Goal: Navigation & Orientation: Find specific page/section

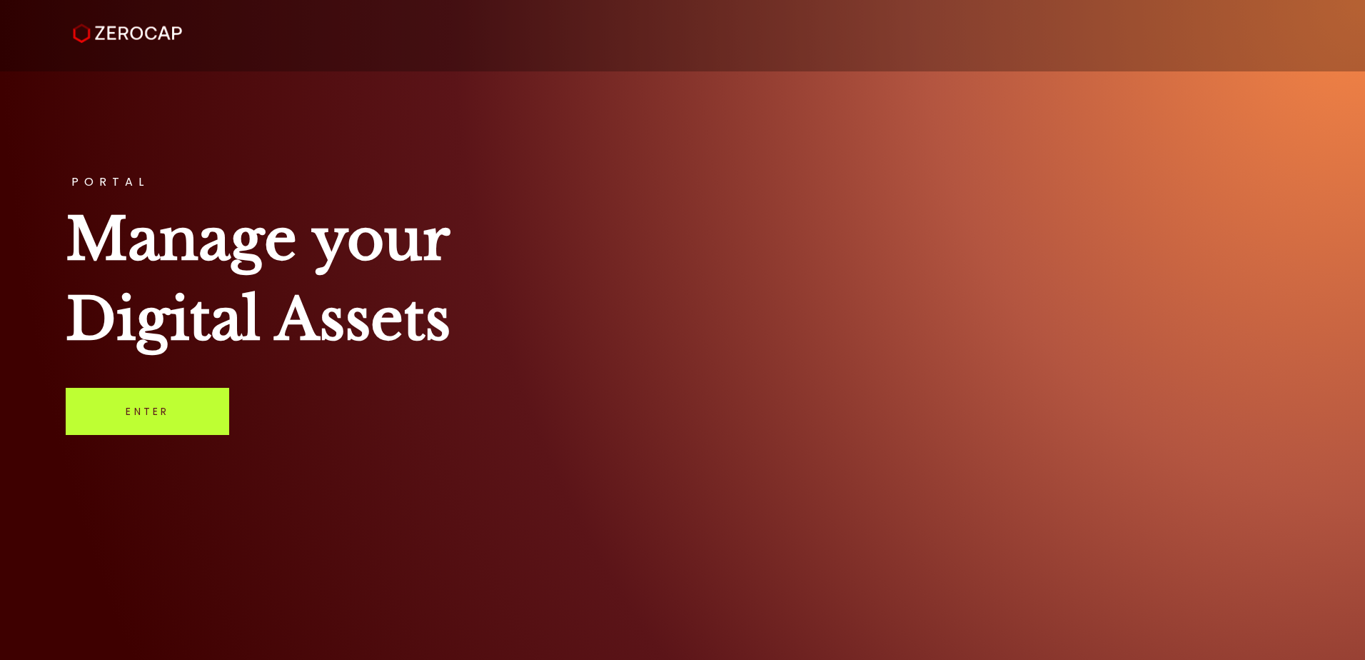
click at [179, 415] on link "Enter" at bounding box center [147, 411] width 163 height 47
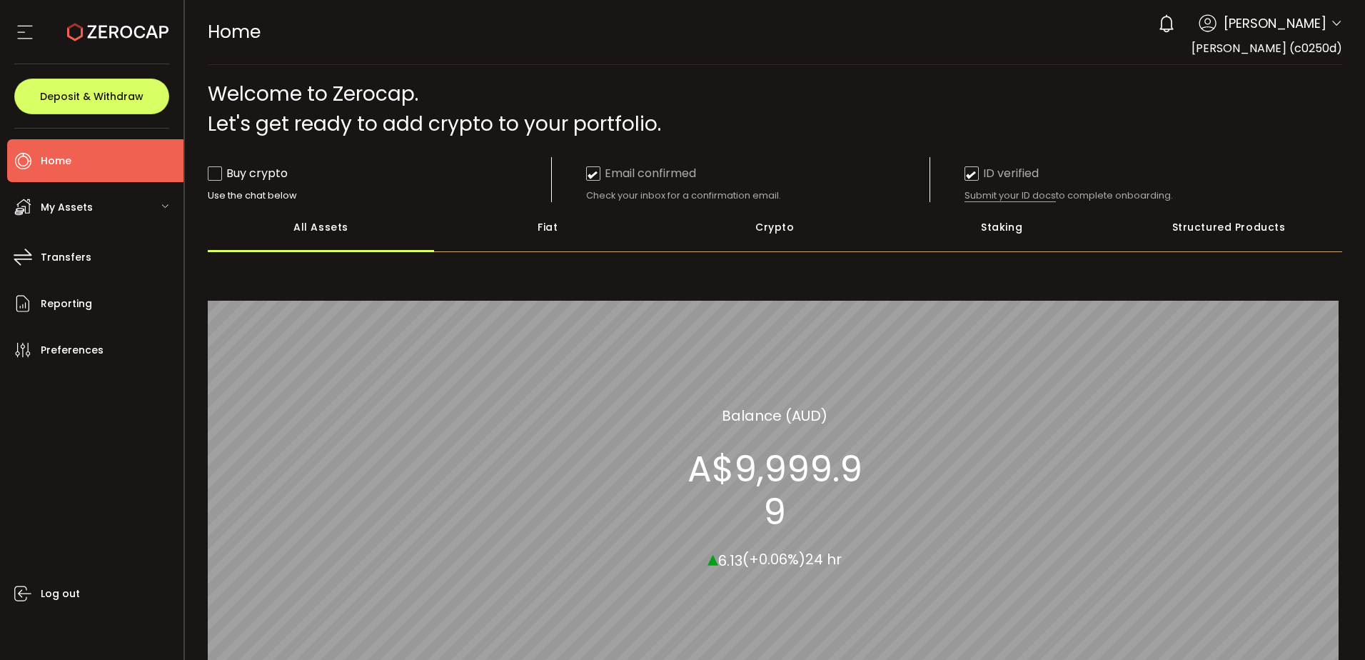
click at [152, 208] on div "My Assets" at bounding box center [95, 207] width 176 height 43
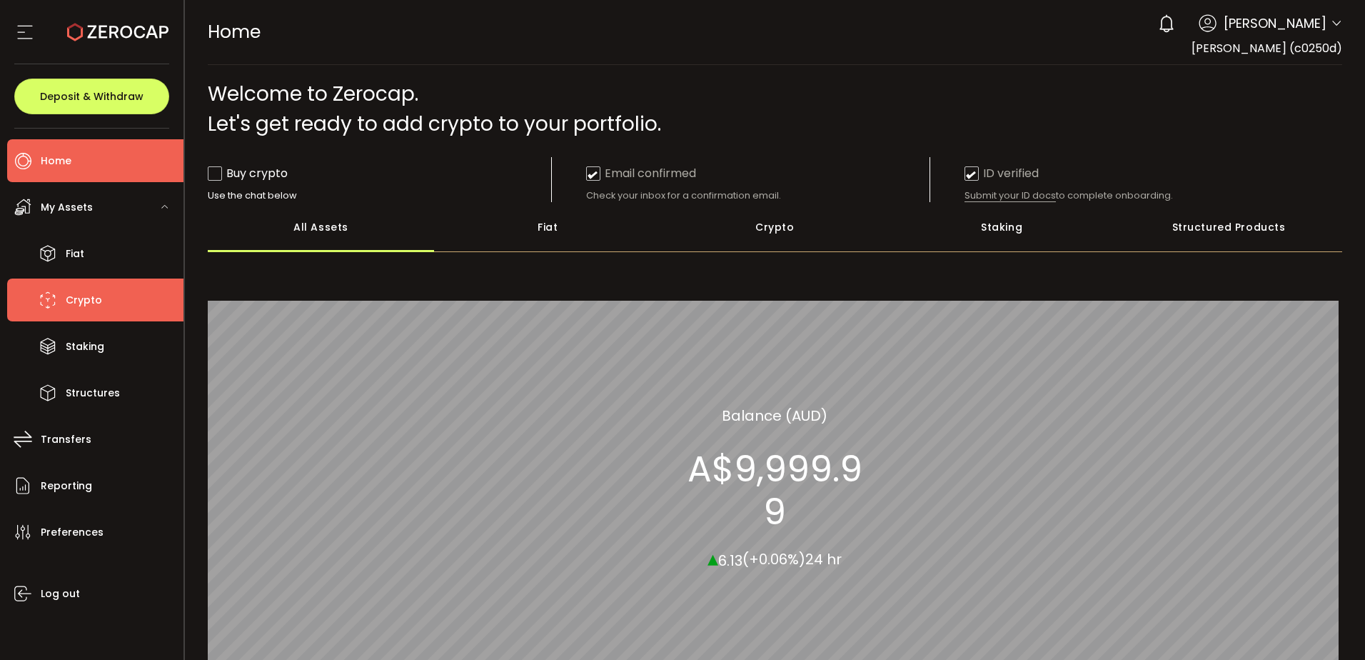
click at [86, 308] on span "Crypto" at bounding box center [84, 300] width 36 height 21
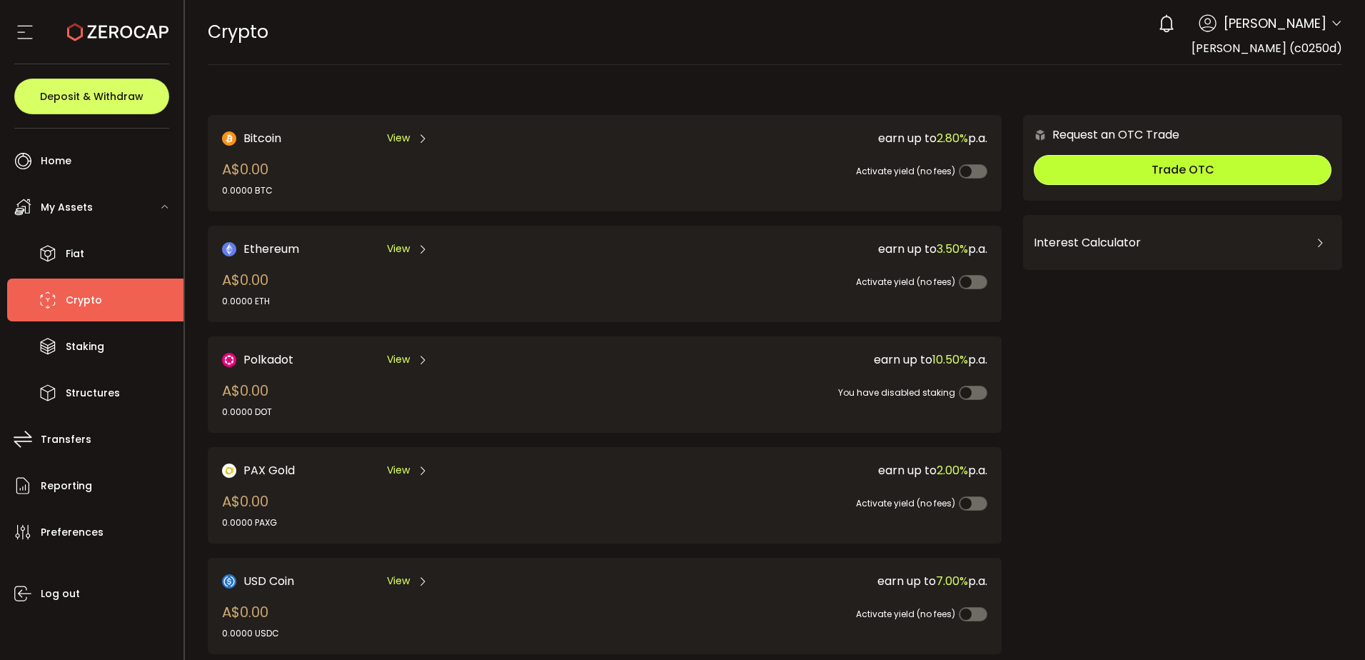
click at [1196, 176] on span "Trade OTC" at bounding box center [1183, 169] width 63 height 16
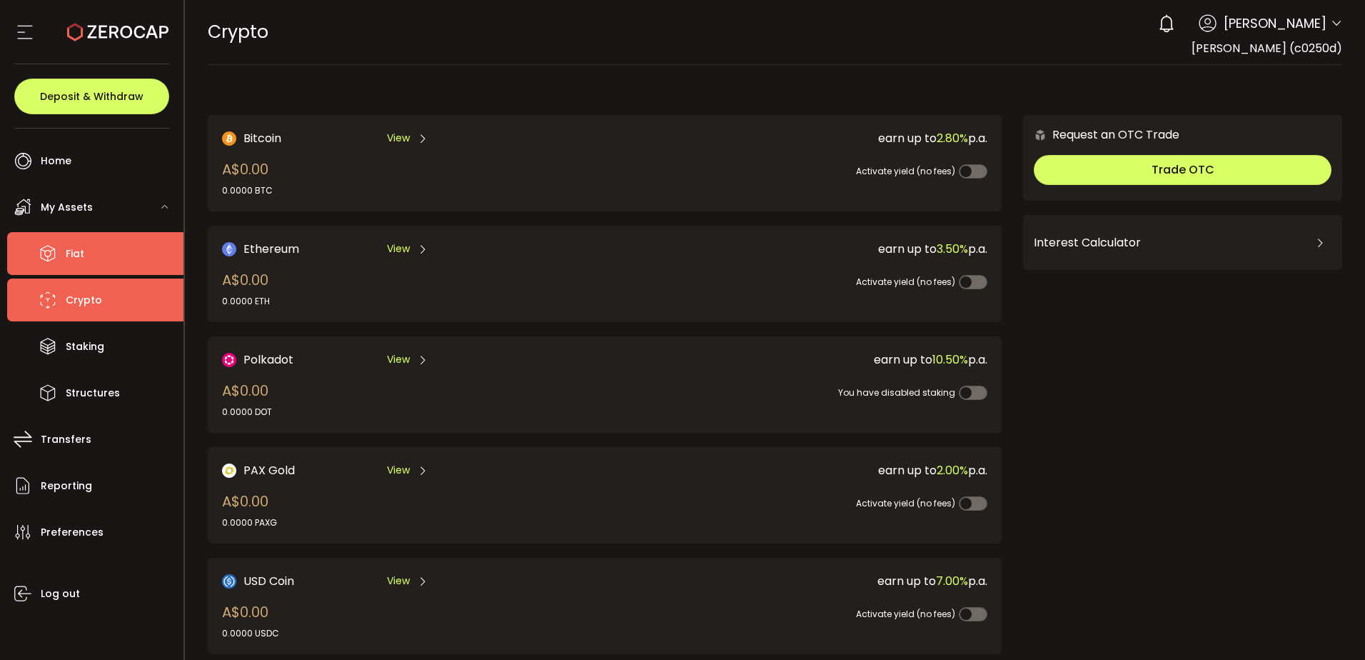
click at [108, 258] on li "Fiat" at bounding box center [95, 253] width 176 height 43
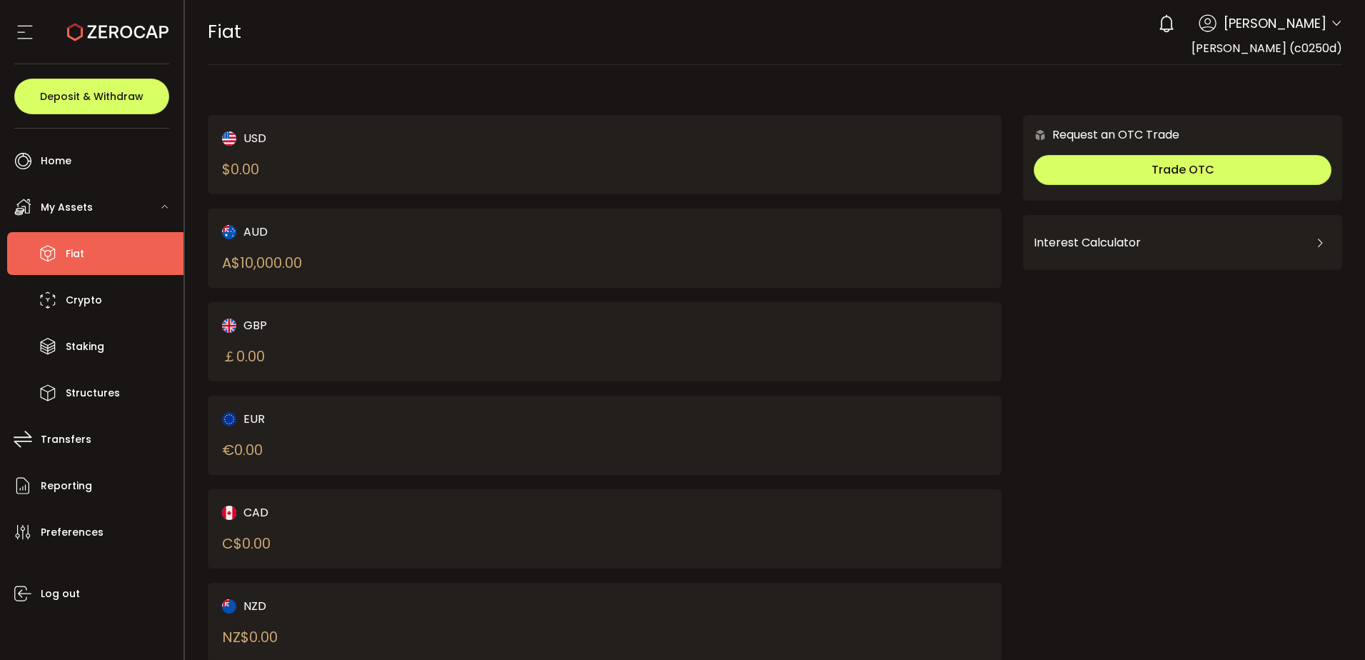
click at [597, 241] on div "AUD A$ 10,000.00" at bounding box center [605, 247] width 795 height 79
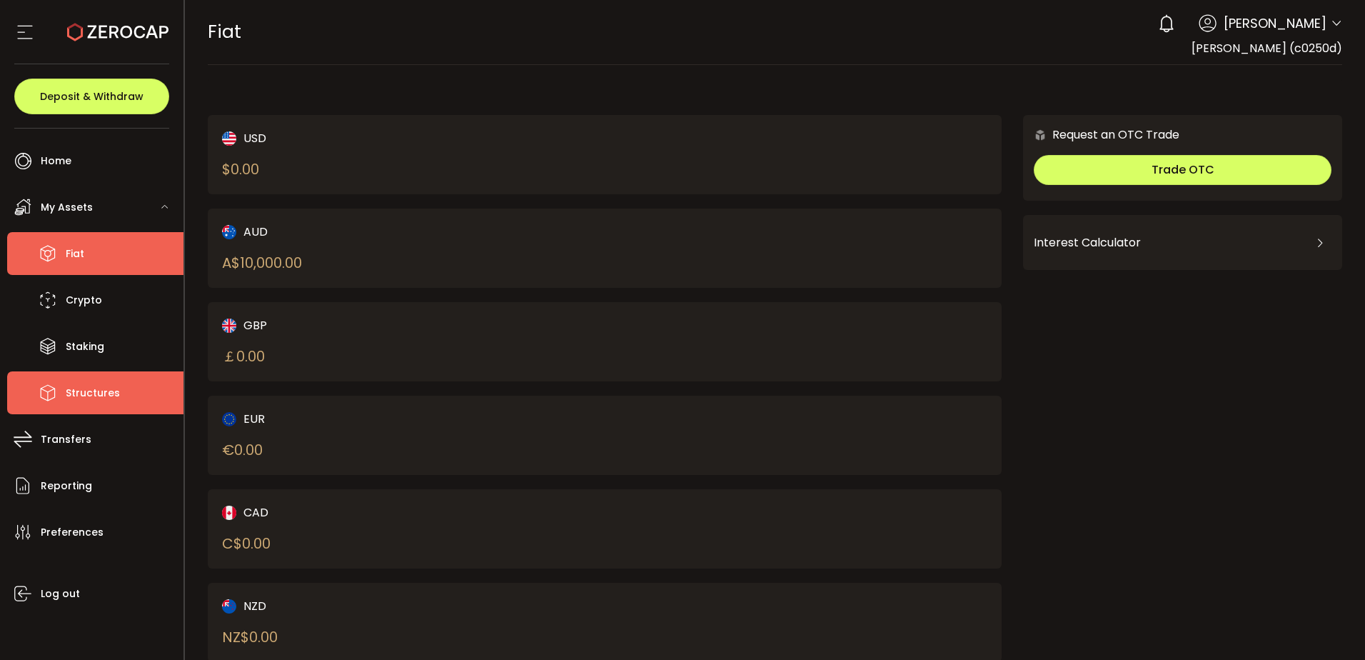
click at [128, 399] on li "Structures" at bounding box center [95, 392] width 176 height 43
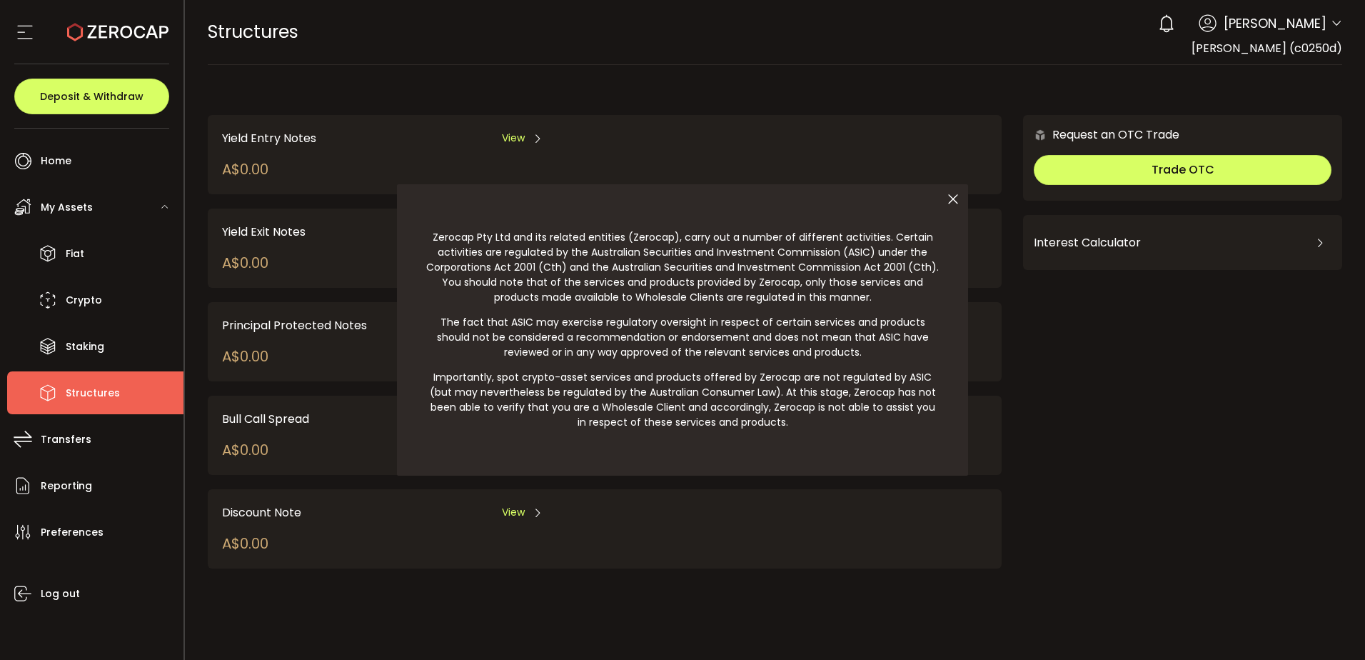
click at [947, 192] on icon at bounding box center [953, 199] width 30 height 30
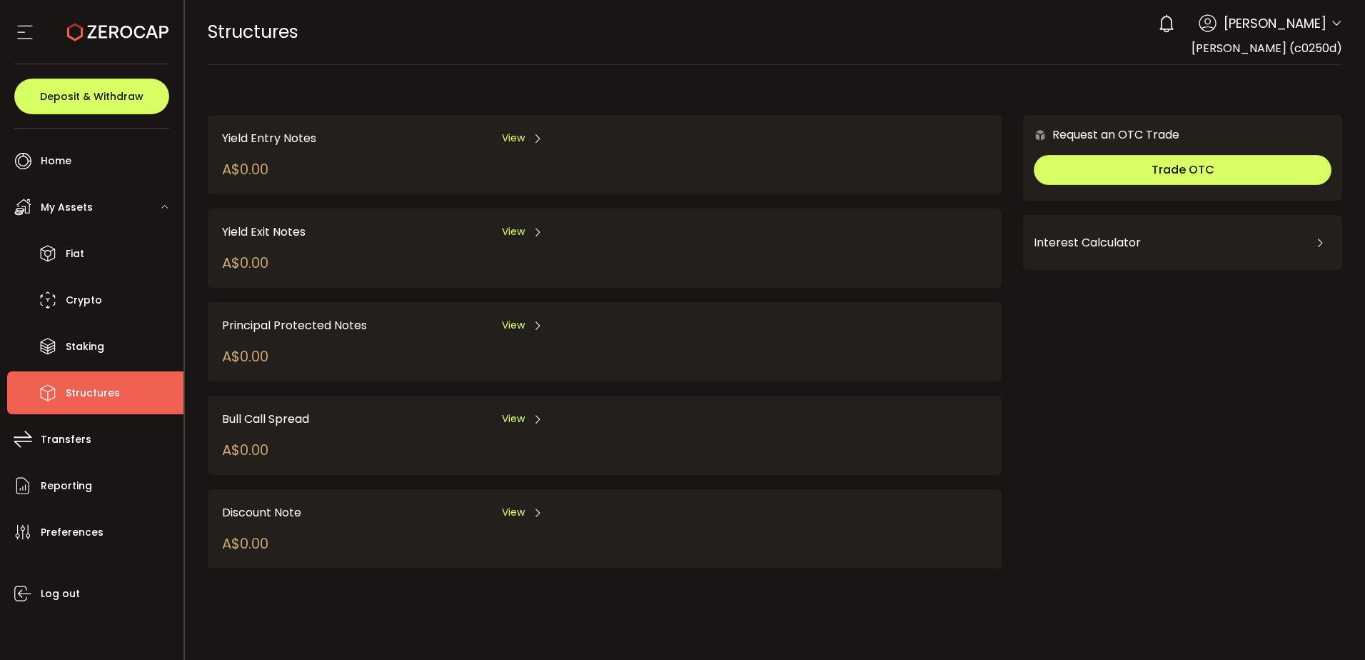
click at [512, 415] on span "View" at bounding box center [513, 418] width 23 height 15
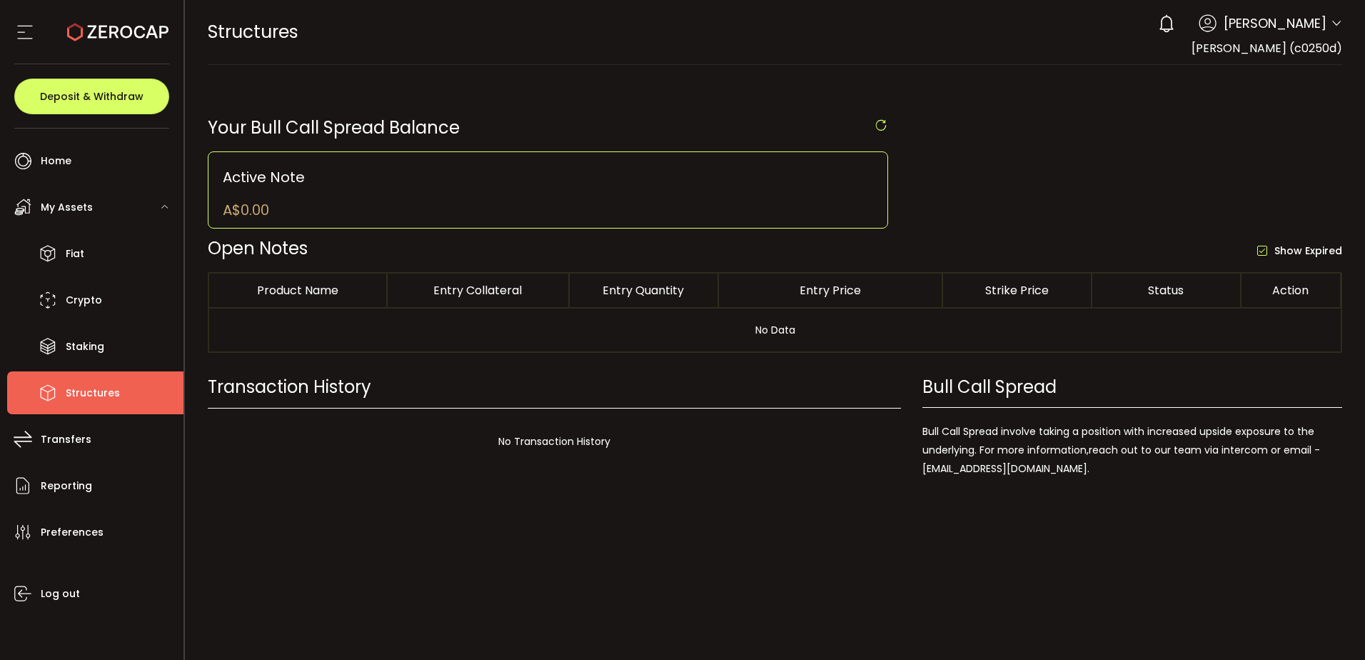
click at [956, 568] on section "PDF is being processed and will download to your computer STRUCTURES Buy Power …" at bounding box center [775, 330] width 1181 height 660
click at [126, 397] on li "Structures" at bounding box center [95, 392] width 176 height 43
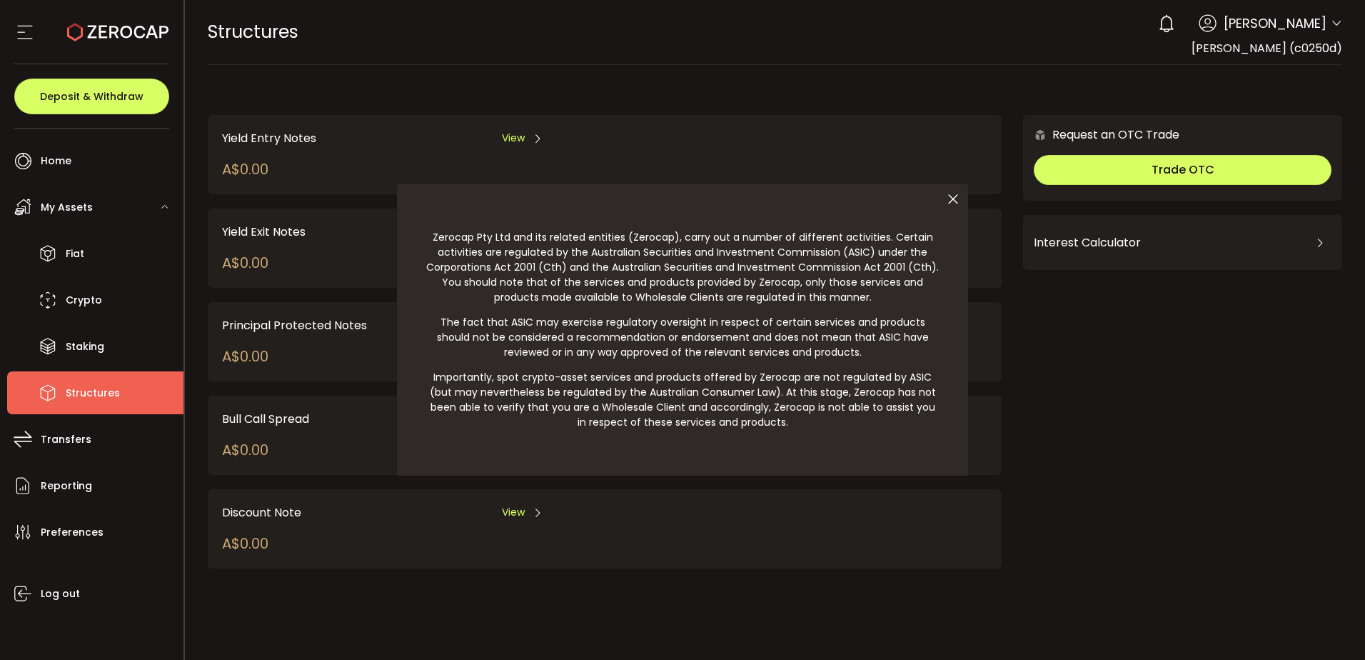
click at [955, 203] on icon at bounding box center [953, 199] width 30 height 30
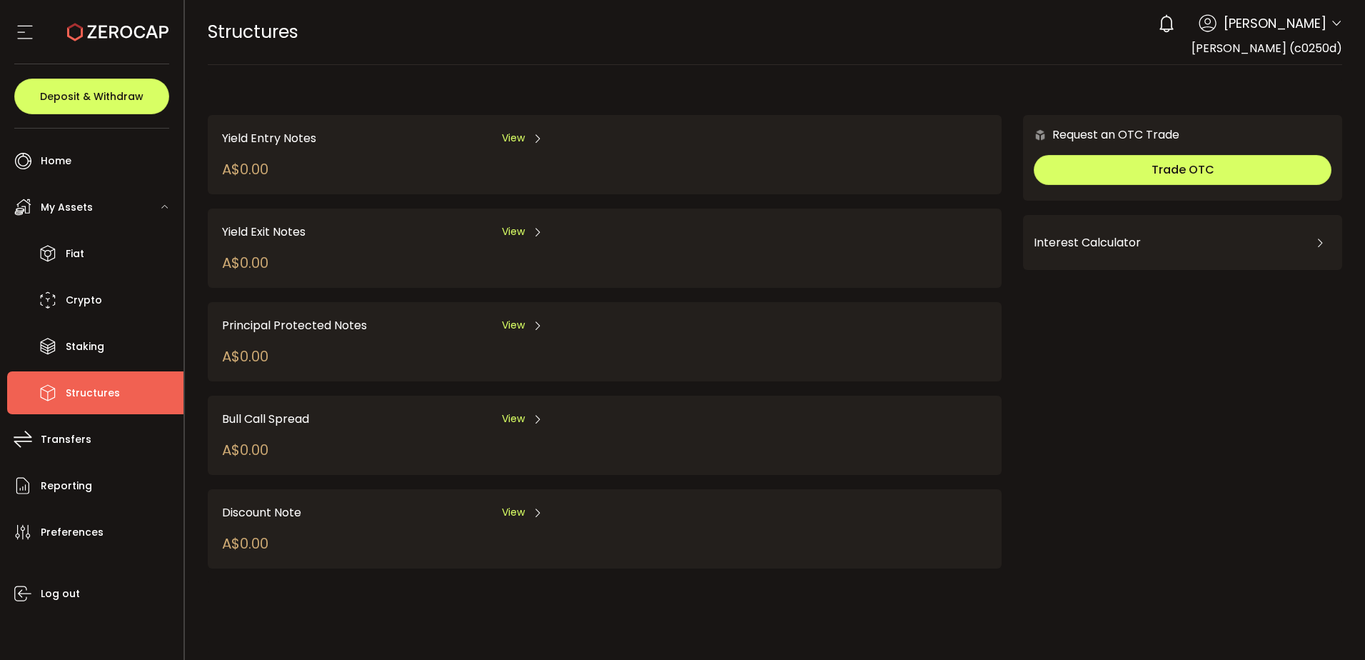
click at [515, 227] on span "View" at bounding box center [513, 231] width 23 height 15
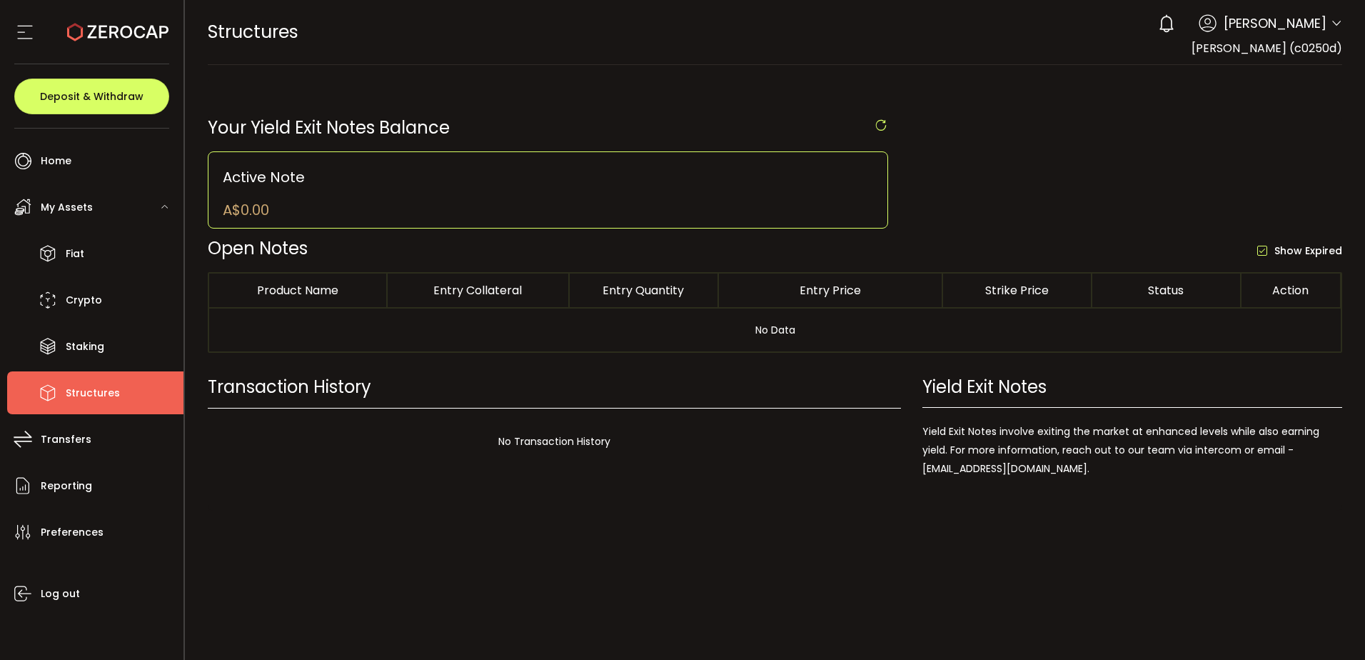
click at [84, 399] on span "Structures" at bounding box center [93, 393] width 54 height 21
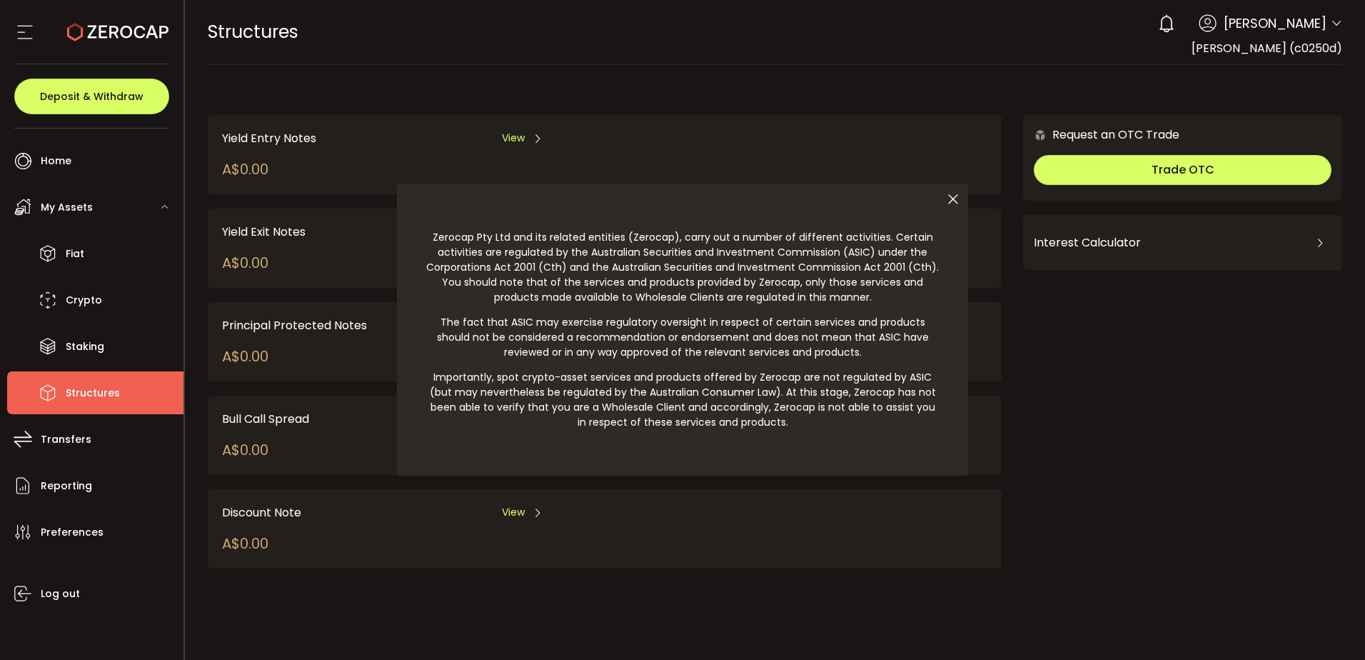
click at [955, 193] on icon at bounding box center [953, 199] width 30 height 30
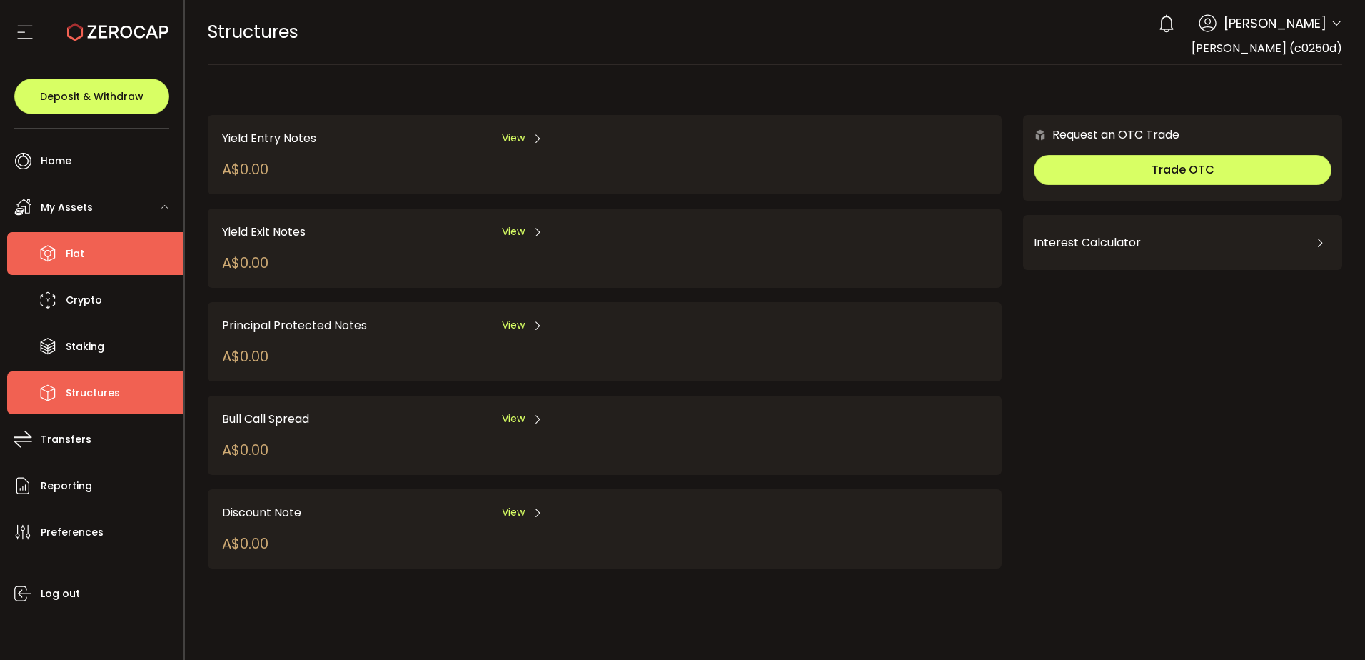
click at [109, 267] on li "Fiat" at bounding box center [95, 253] width 176 height 43
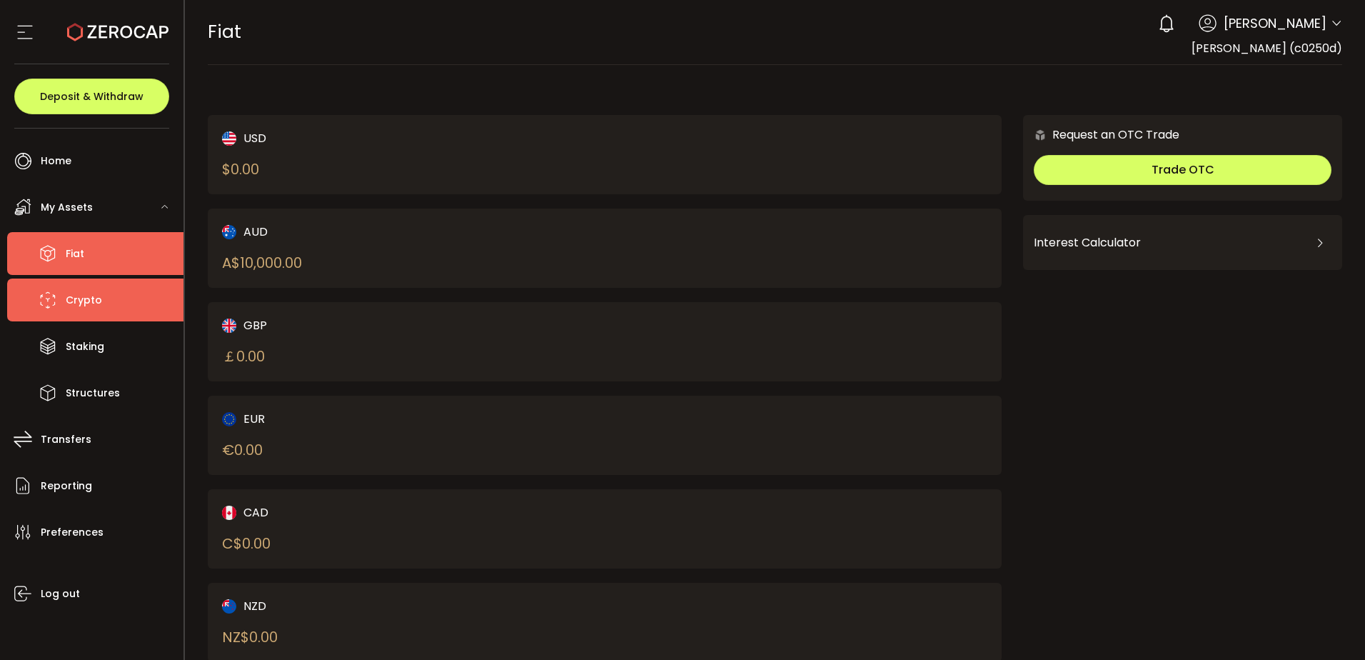
click at [107, 300] on li "Crypto" at bounding box center [95, 299] width 176 height 43
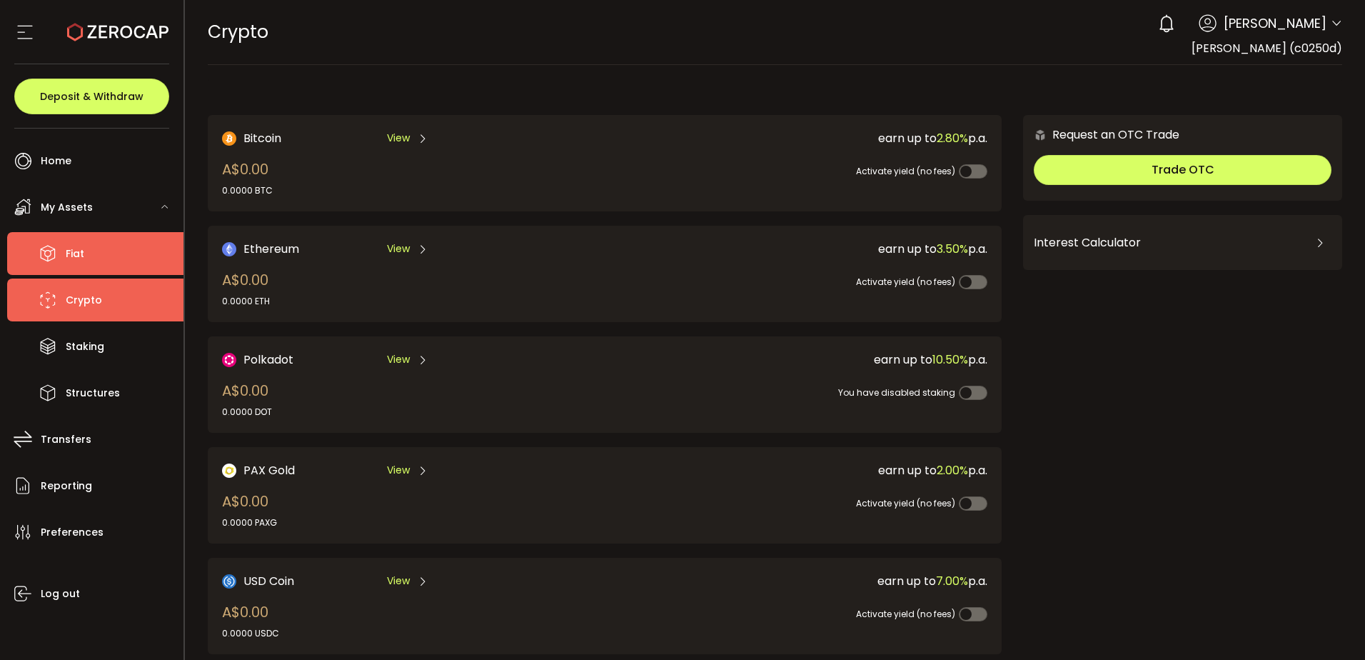
click at [104, 251] on li "Fiat" at bounding box center [95, 253] width 176 height 43
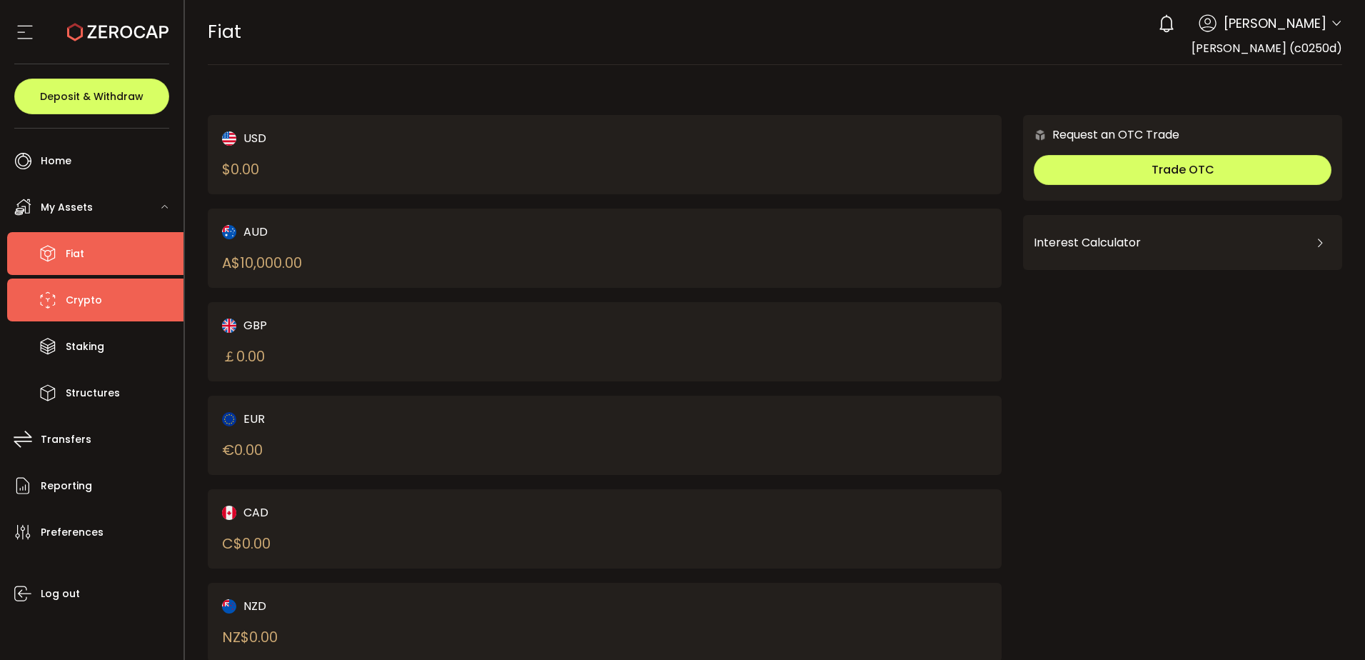
click at [114, 297] on li "Crypto" at bounding box center [95, 299] width 176 height 43
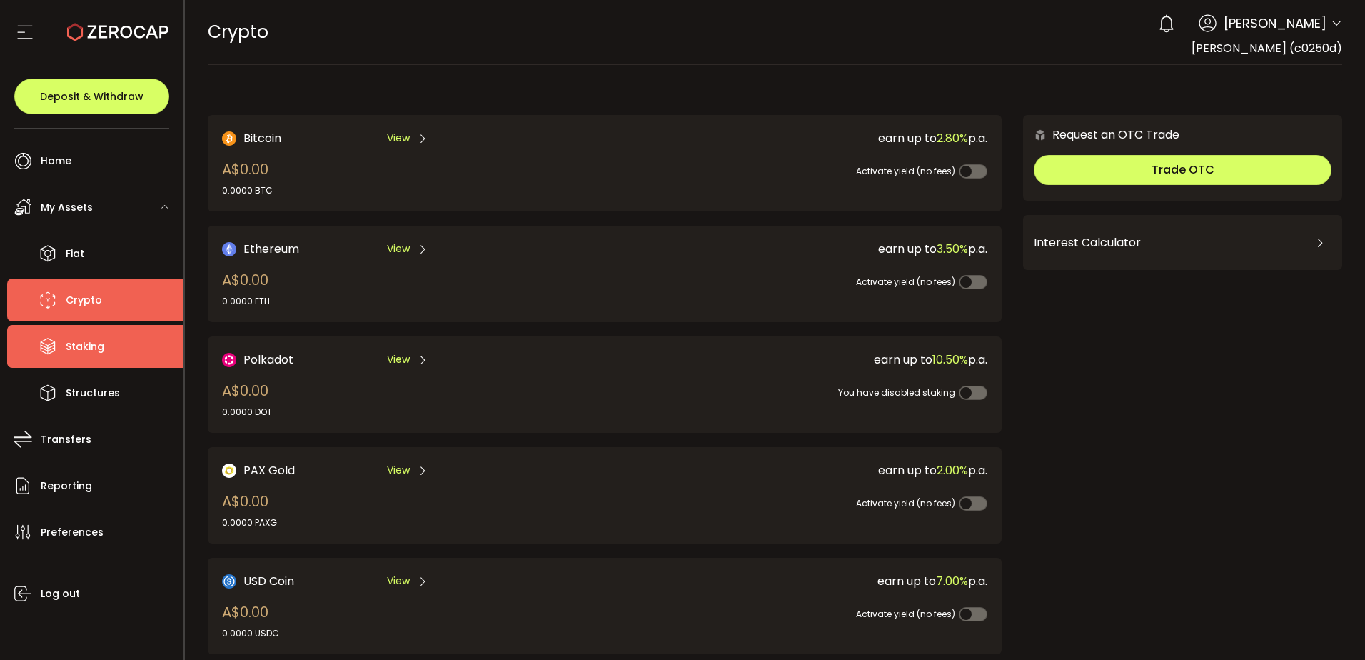
click at [80, 342] on span "Staking" at bounding box center [85, 346] width 39 height 21
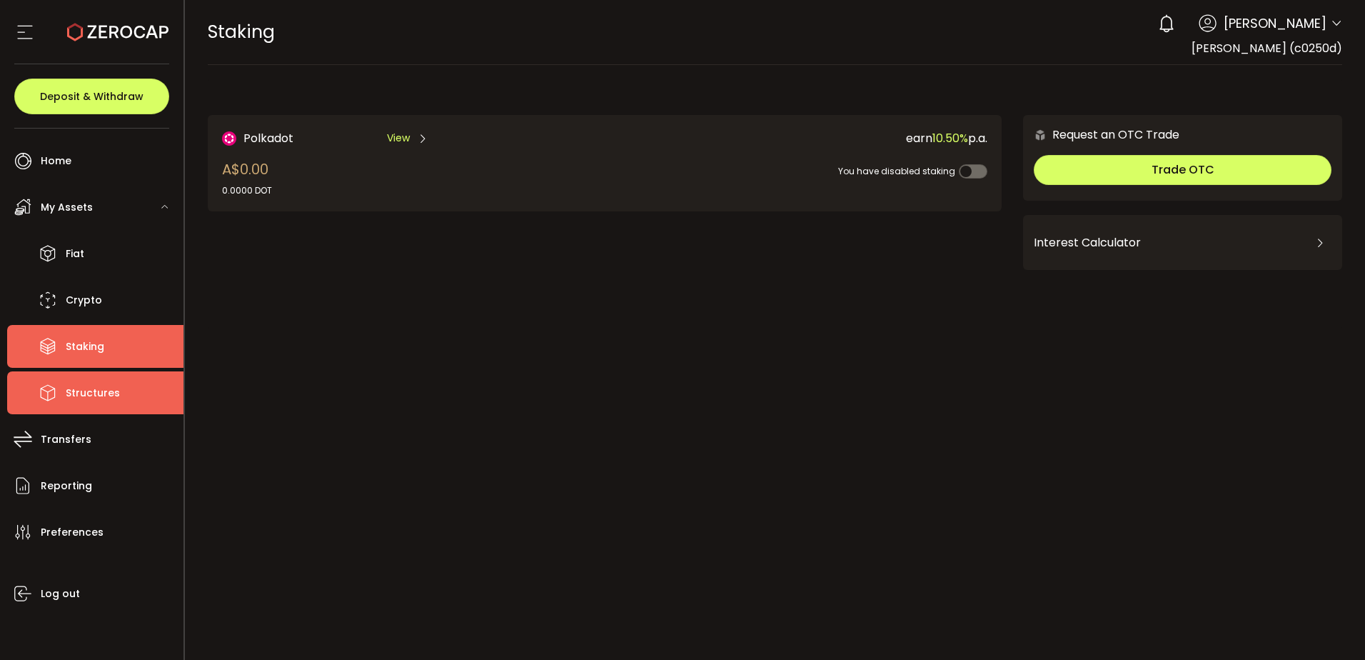
click at [109, 394] on span "Structures" at bounding box center [93, 393] width 54 height 21
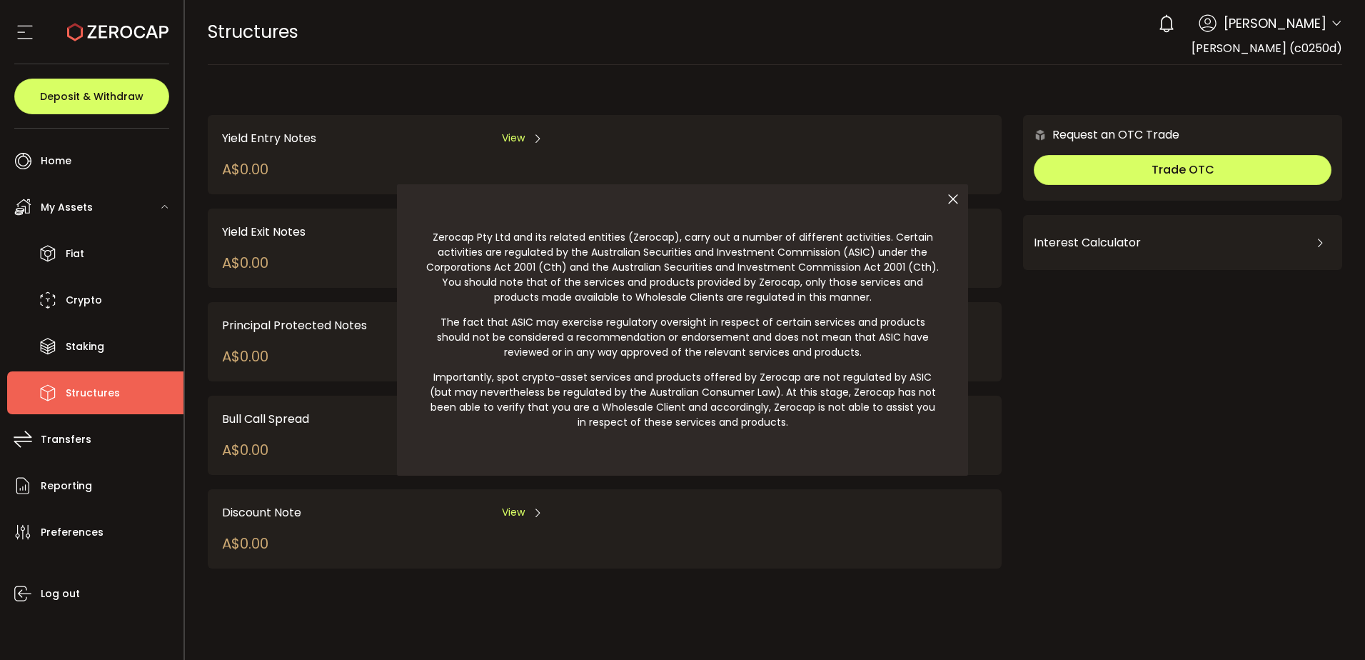
click at [946, 195] on icon at bounding box center [953, 199] width 30 height 30
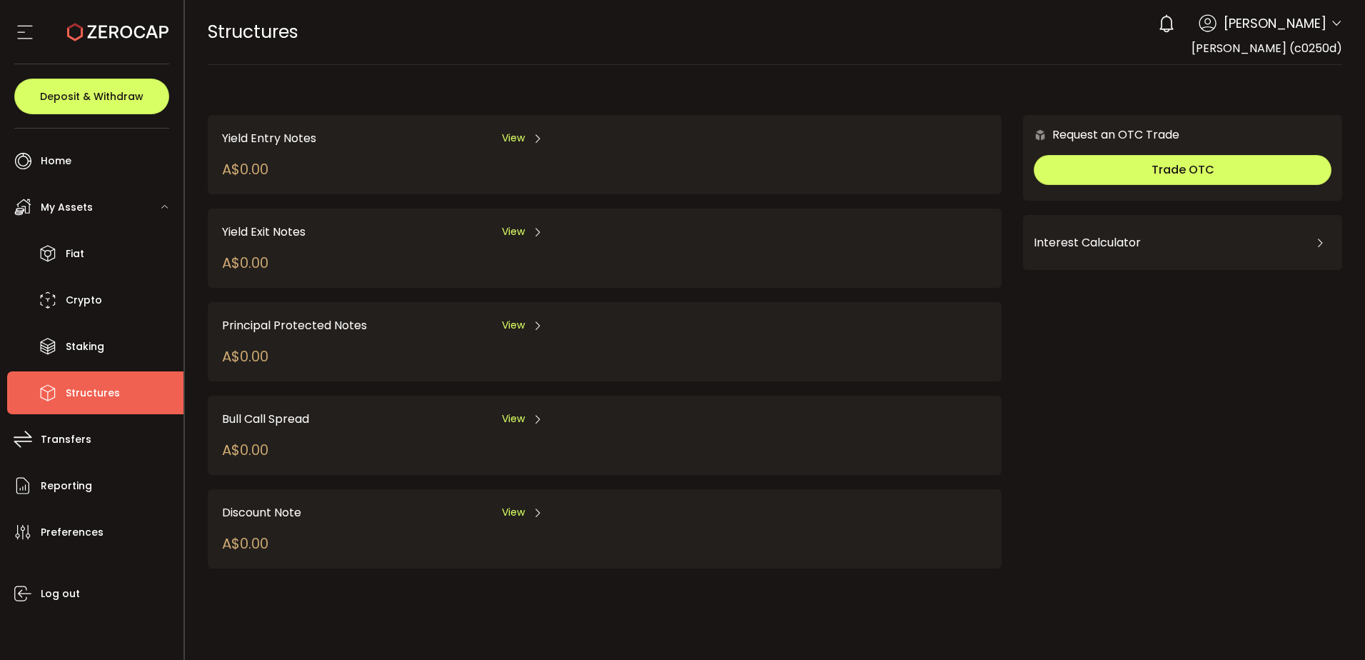
click at [1317, 33] on div "0 [PERSON_NAME] Account [PERSON_NAME] (c0250d) Preferences Reporting Help Log o…" at bounding box center [1246, 23] width 191 height 31
click at [1351, 23] on header "PDF is being processed and will download to your computer STRUCTURES Buy Power …" at bounding box center [775, 32] width 1181 height 65
click at [1328, 23] on div "0 [PERSON_NAME] Account [PERSON_NAME] (c0250d) Preferences Reporting Help Log o…" at bounding box center [1246, 23] width 191 height 31
click at [1338, 23] on icon at bounding box center [1336, 23] width 11 height 11
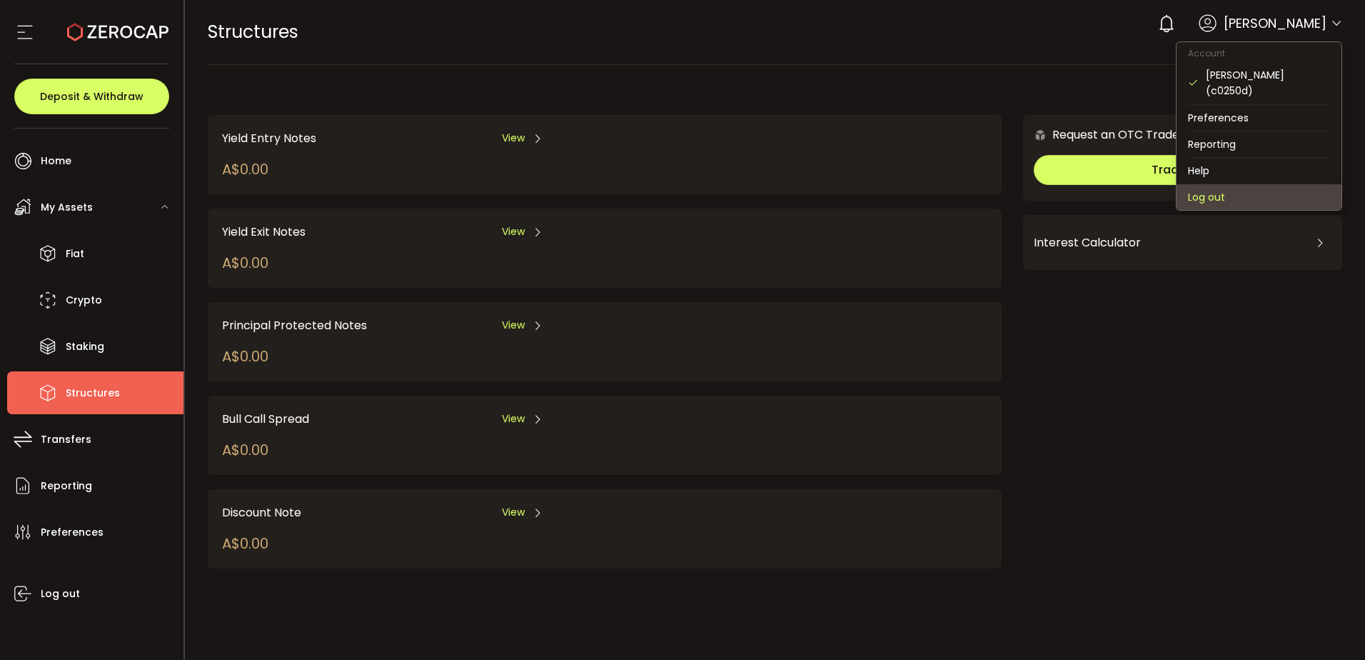
click at [1228, 193] on li "Log out" at bounding box center [1259, 197] width 165 height 26
